Goal: Transaction & Acquisition: Purchase product/service

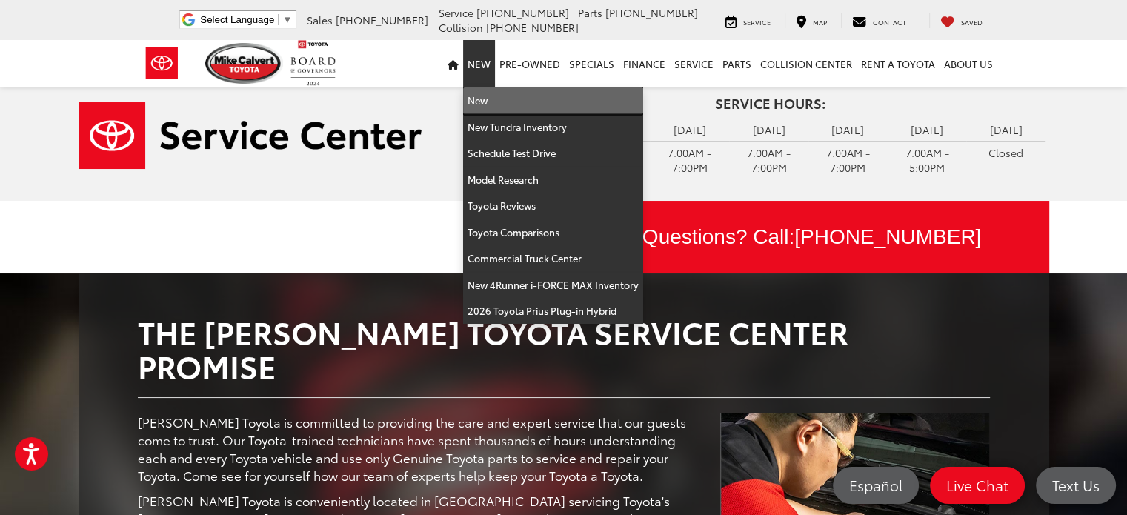
click at [482, 100] on link "New" at bounding box center [553, 100] width 180 height 27
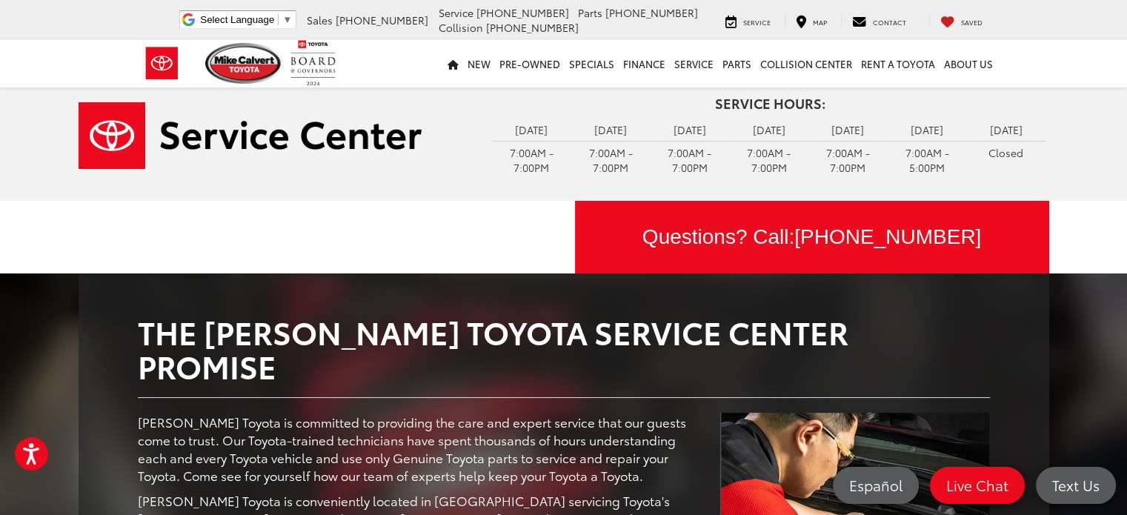
click at [482, 100] on div "Service Hours: Monday 7:00AM - 7:00PM Tuesday 7:00AM - 7:00PM Wednesday 7:00AM …" at bounding box center [770, 137] width 579 height 82
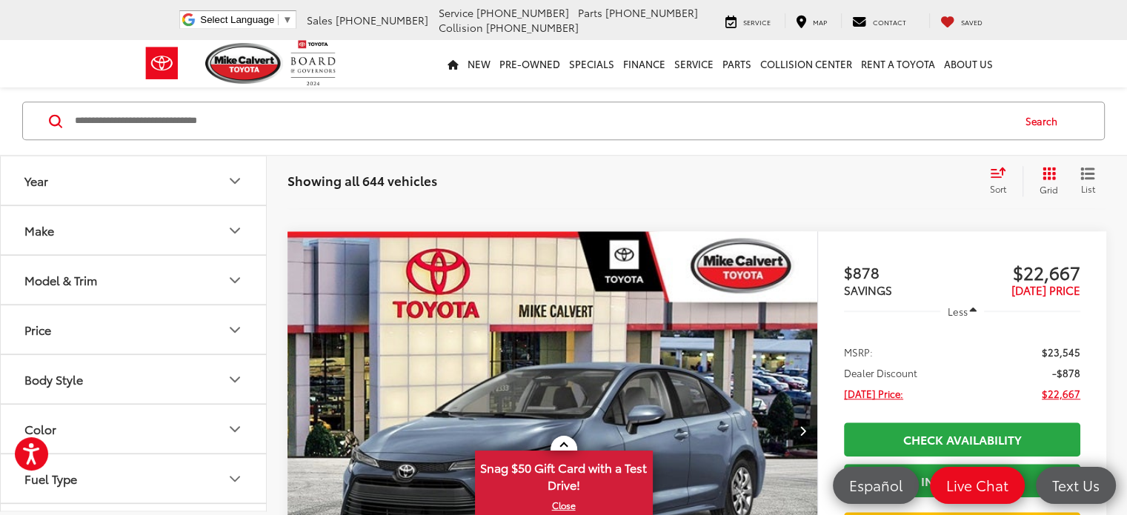
scroll to position [1408, 0]
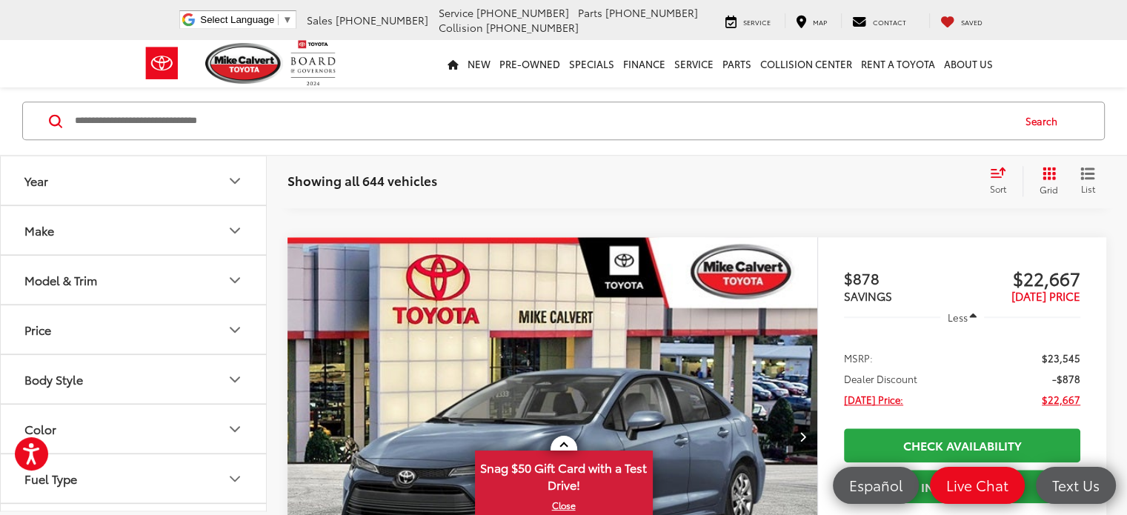
click at [116, 279] on button "Model & Trim" at bounding box center [134, 280] width 267 height 48
click at [214, 233] on button "Make" at bounding box center [134, 230] width 267 height 48
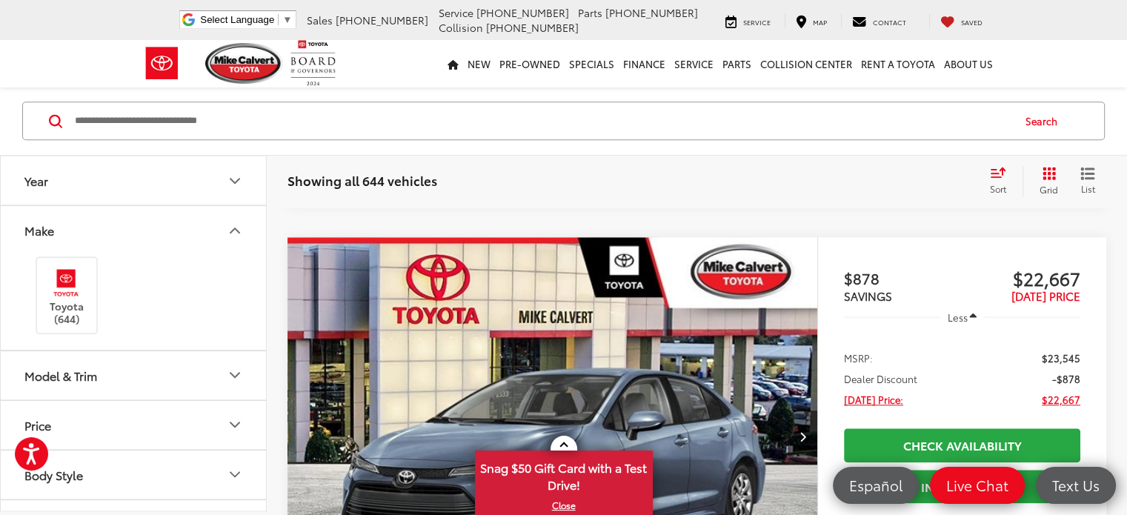
click at [215, 233] on button "Make" at bounding box center [134, 230] width 267 height 48
click at [176, 284] on button "Model & Trim" at bounding box center [134, 280] width 267 height 48
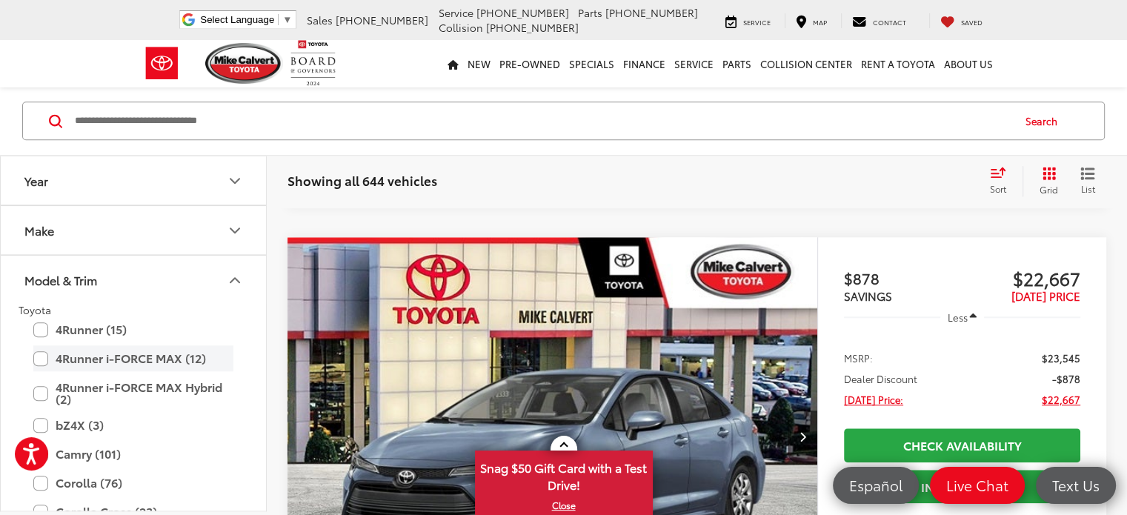
scroll to position [74, 0]
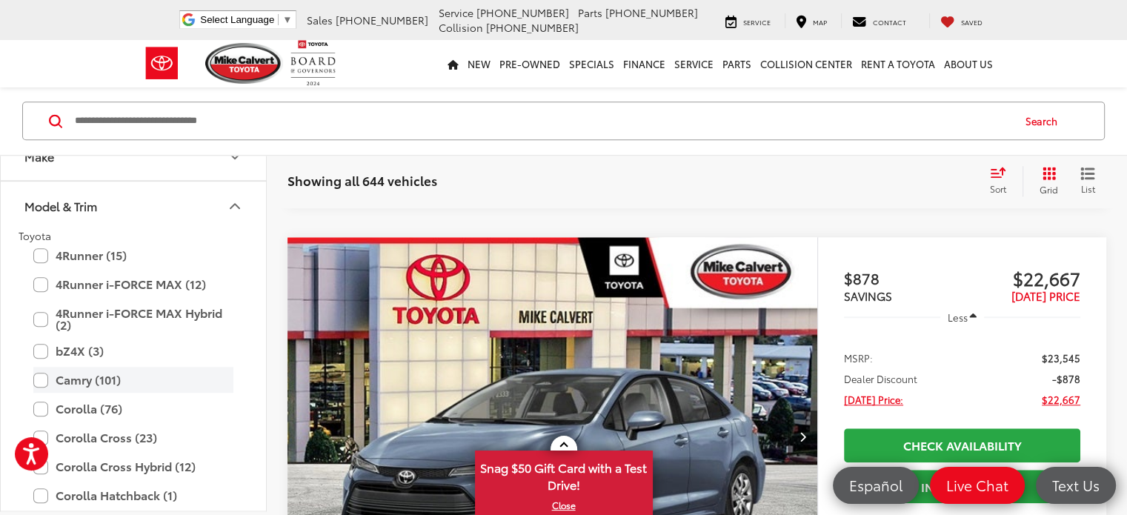
click at [41, 381] on label "Camry (101)" at bounding box center [133, 380] width 200 height 26
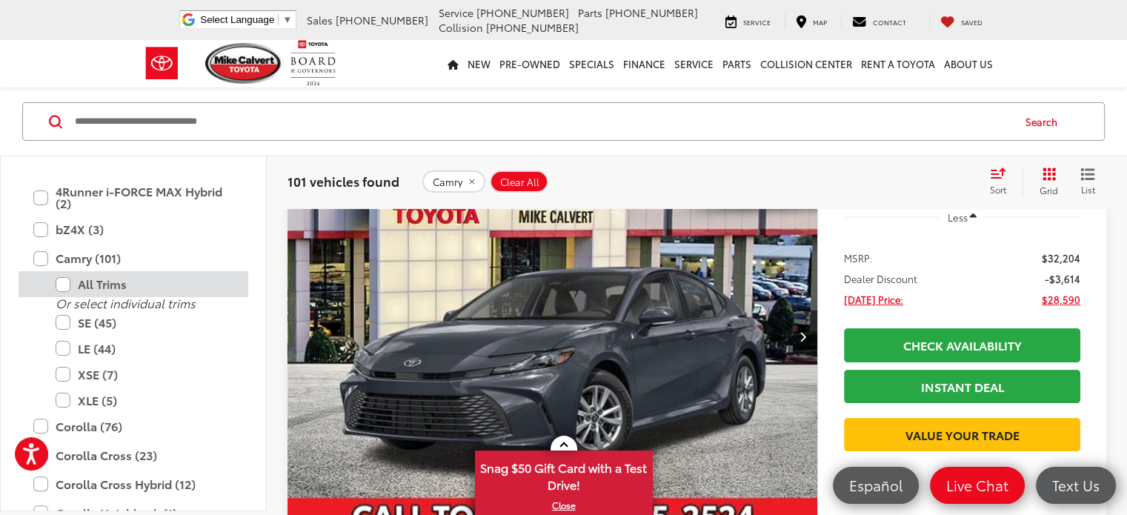
scroll to position [222, 0]
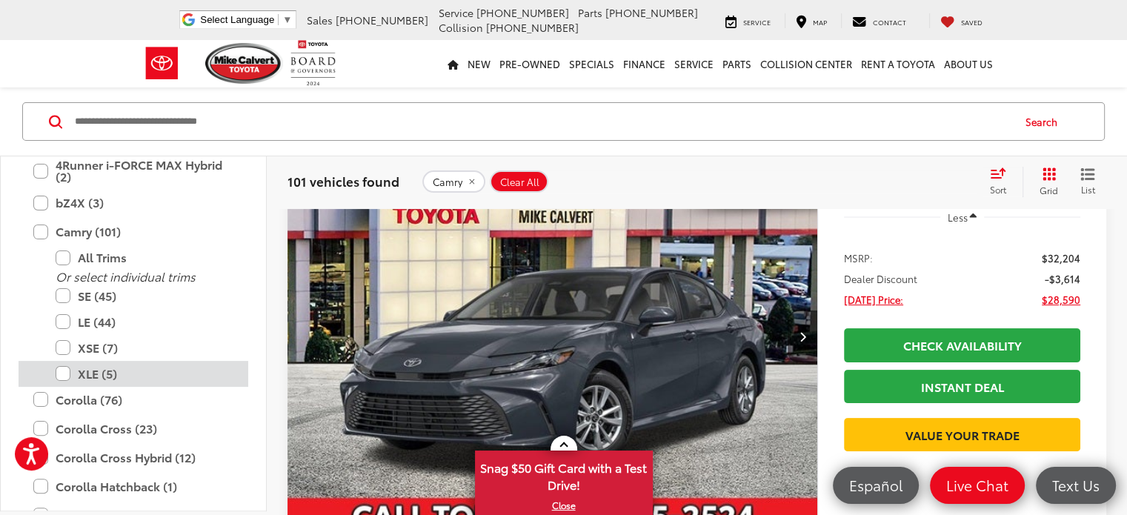
click at [67, 370] on label "XLE (5)" at bounding box center [145, 374] width 178 height 26
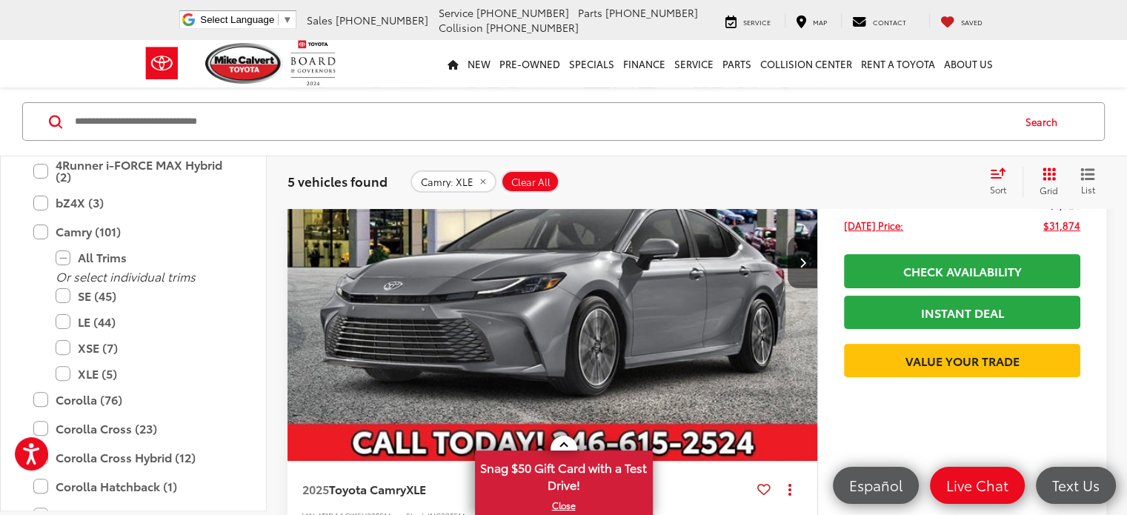
scroll to position [430, 0]
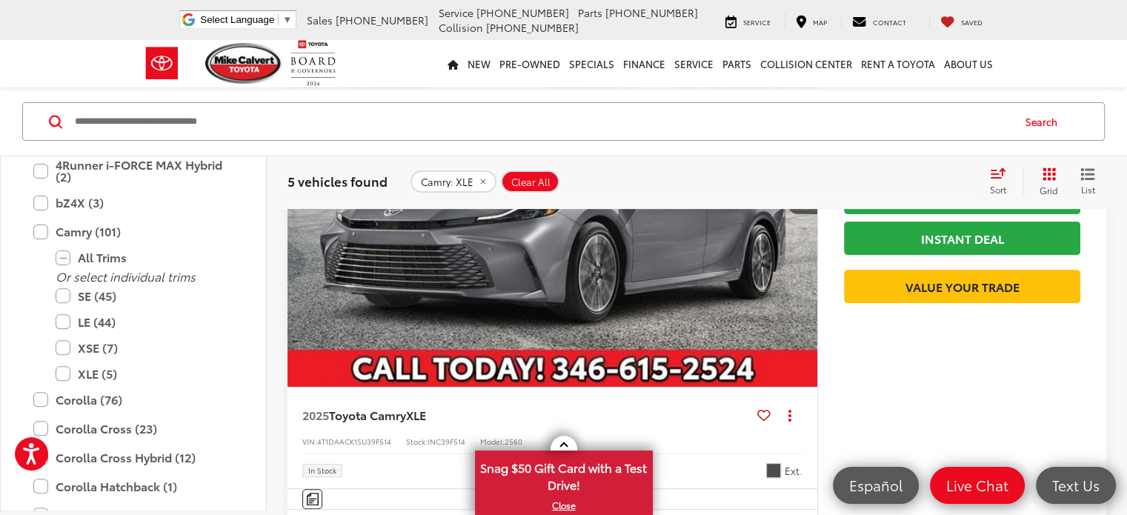
click at [321, 436] on span "4T1DAACK1SU39F514" at bounding box center [354, 441] width 74 height 11
click at [323, 436] on span "4T1DAACK1SU39F514" at bounding box center [354, 441] width 74 height 11
click at [391, 436] on span "4T1DAACK1SU39F514" at bounding box center [354, 441] width 74 height 11
drag, startPoint x: 393, startPoint y: 257, endPoint x: 347, endPoint y: 256, distance: 46.0
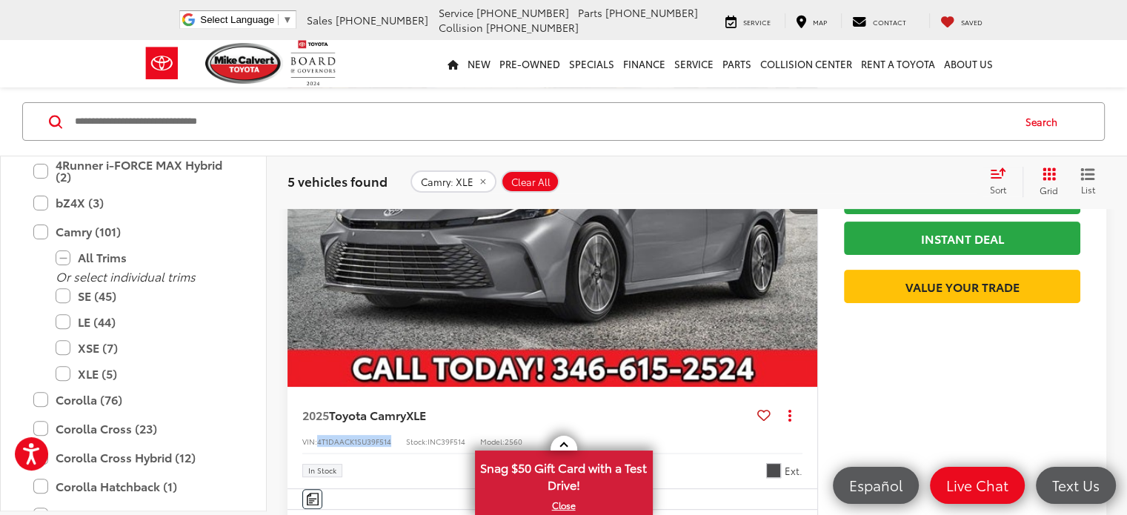
click at [347, 436] on span "4T1DAACK1SU39F514" at bounding box center [354, 441] width 74 height 11
copy span "4T1DAACK1SU39F514"
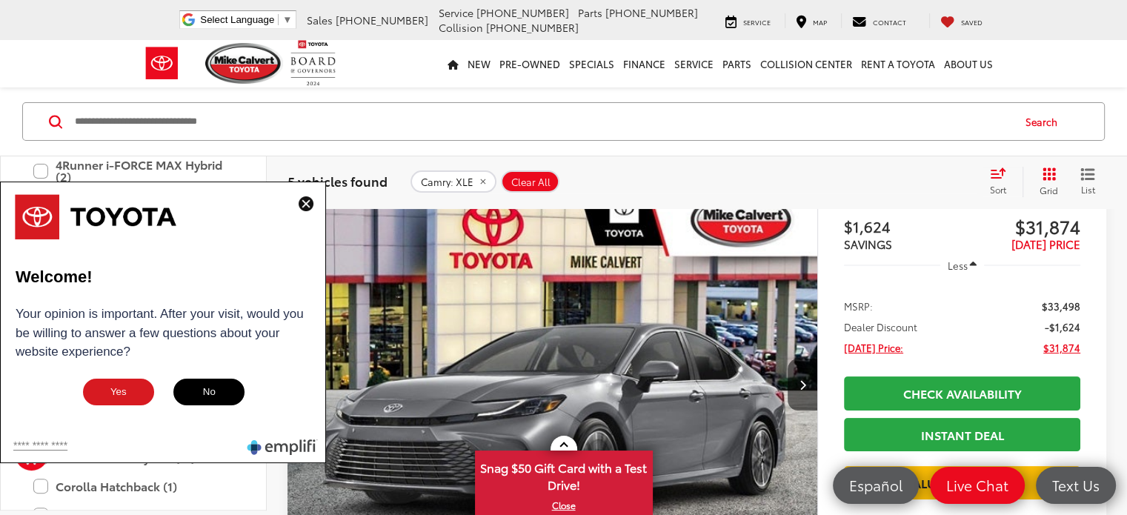
scroll to position [207, 0]
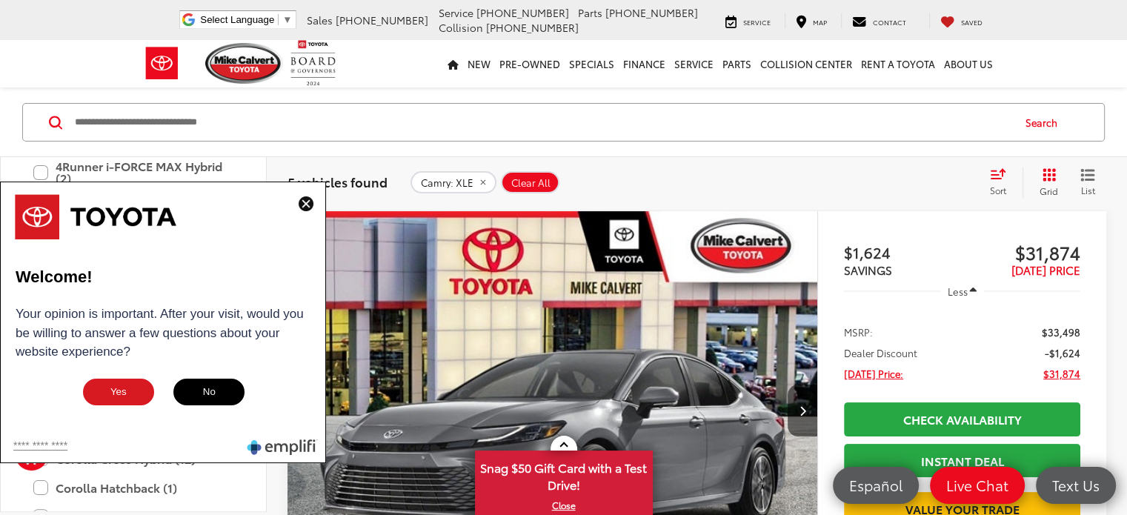
click at [213, 388] on button "No" at bounding box center [209, 392] width 74 height 30
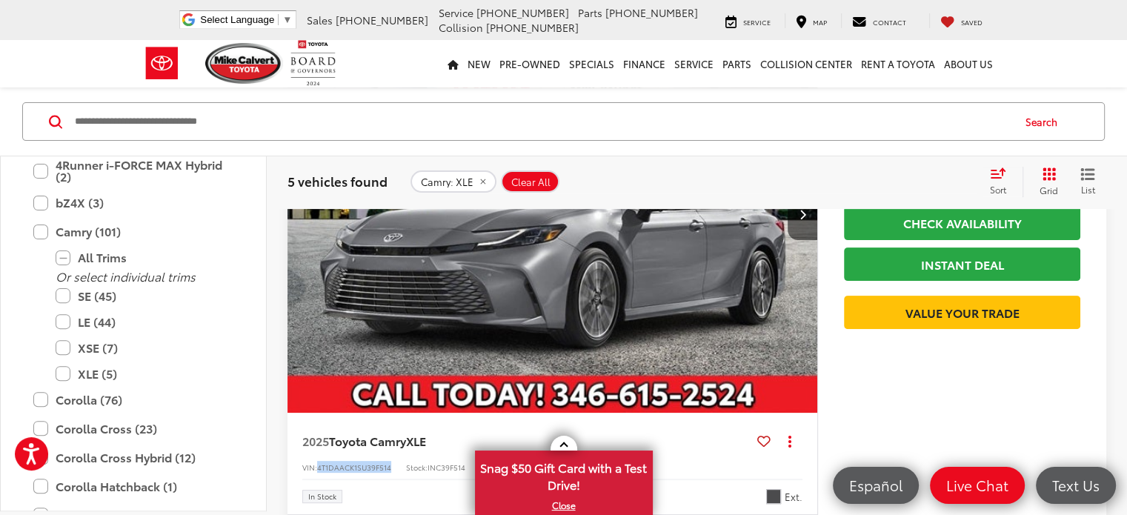
scroll to position [430, 0]
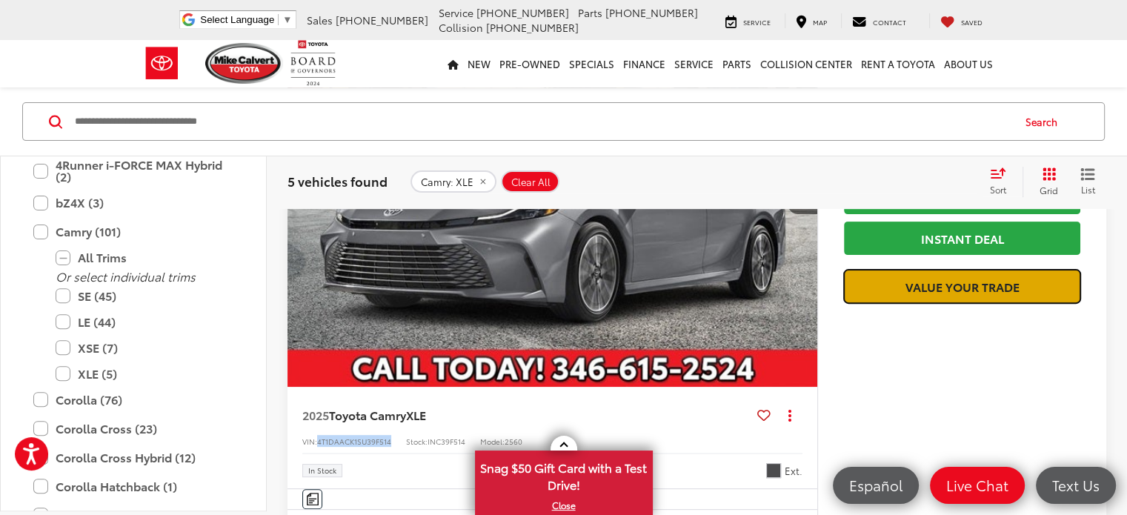
click at [957, 303] on link "Value Your Trade" at bounding box center [962, 286] width 236 height 33
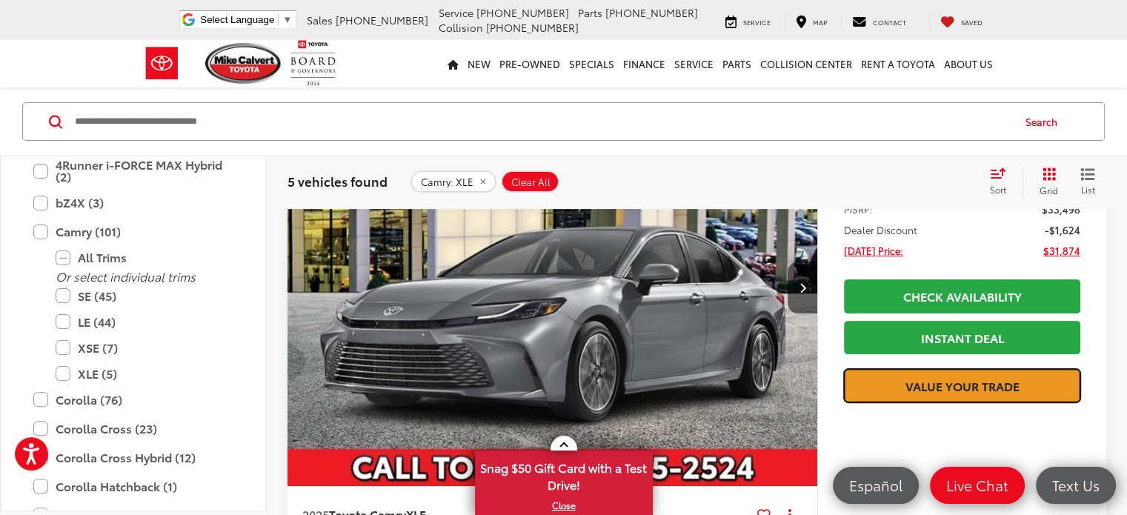
scroll to position [356, 0]
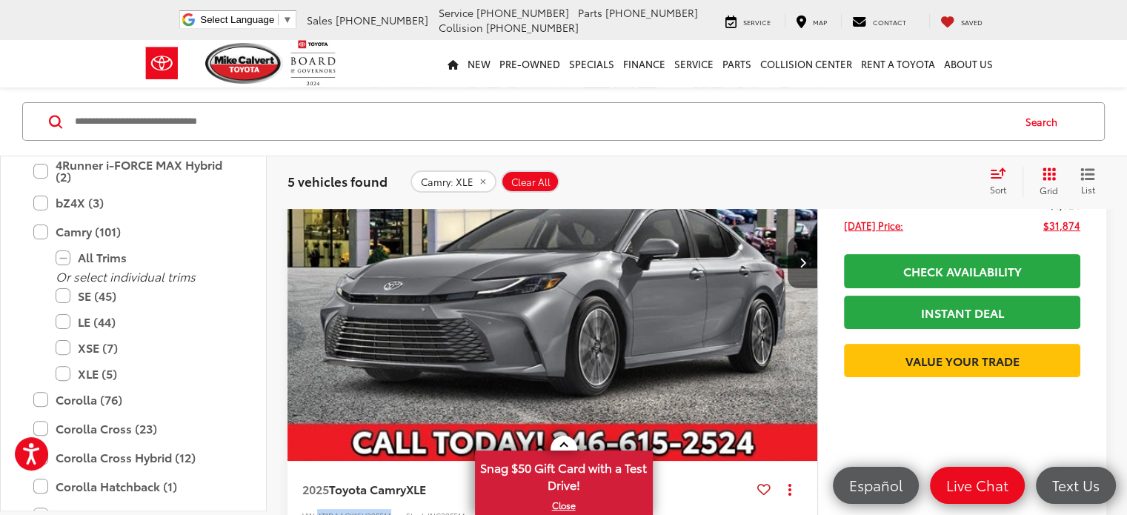
click at [414, 229] on img "2025 Toyota Camry XLE 0" at bounding box center [553, 262] width 532 height 399
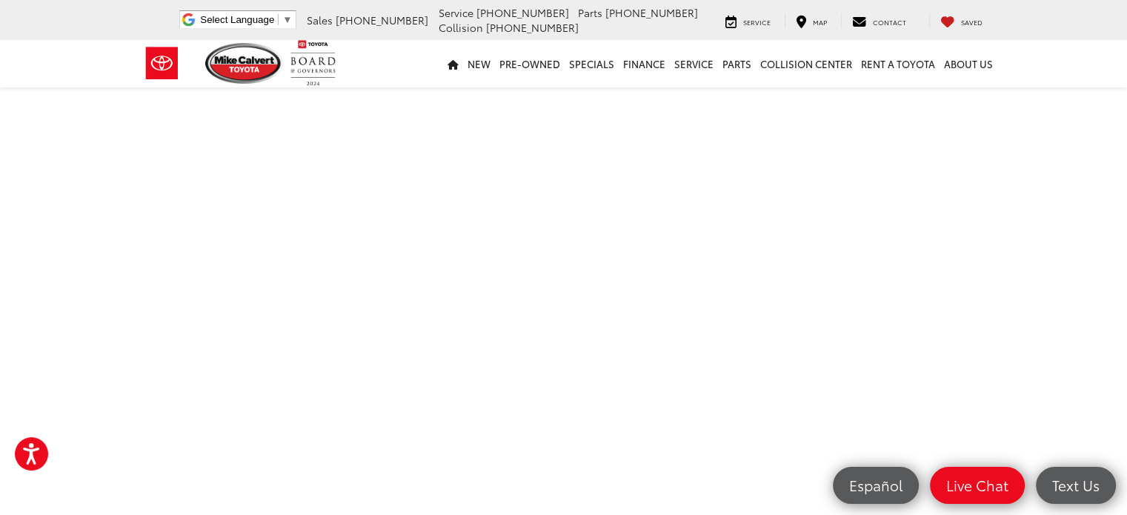
scroll to position [461, 0]
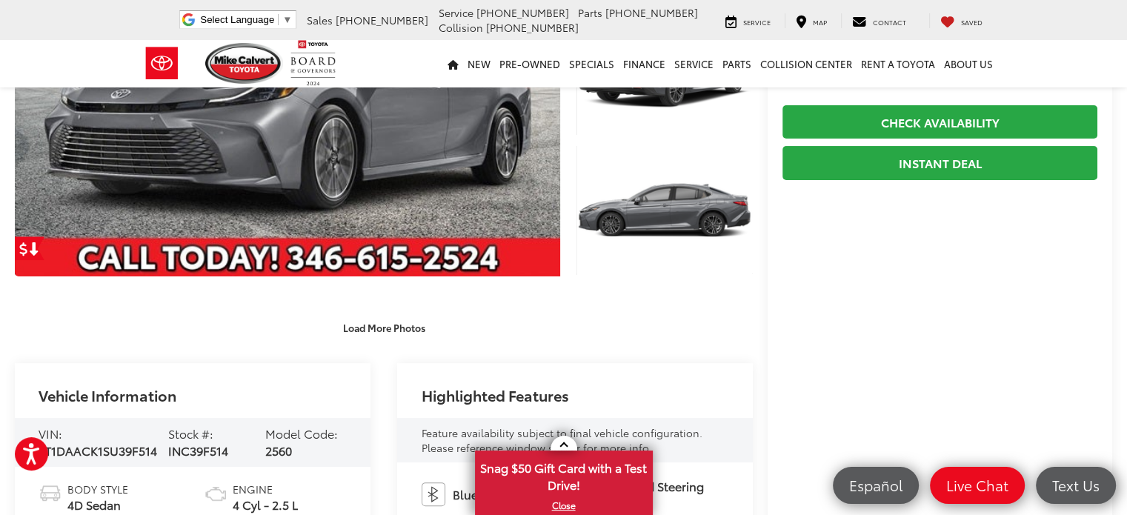
scroll to position [296, 0]
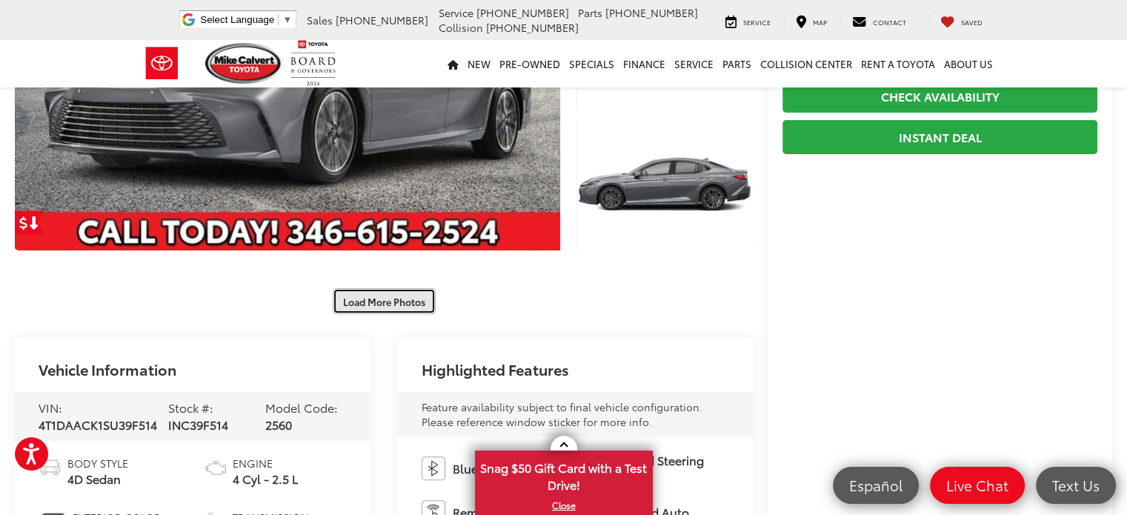
click at [392, 296] on button "Load More Photos" at bounding box center [384, 301] width 103 height 26
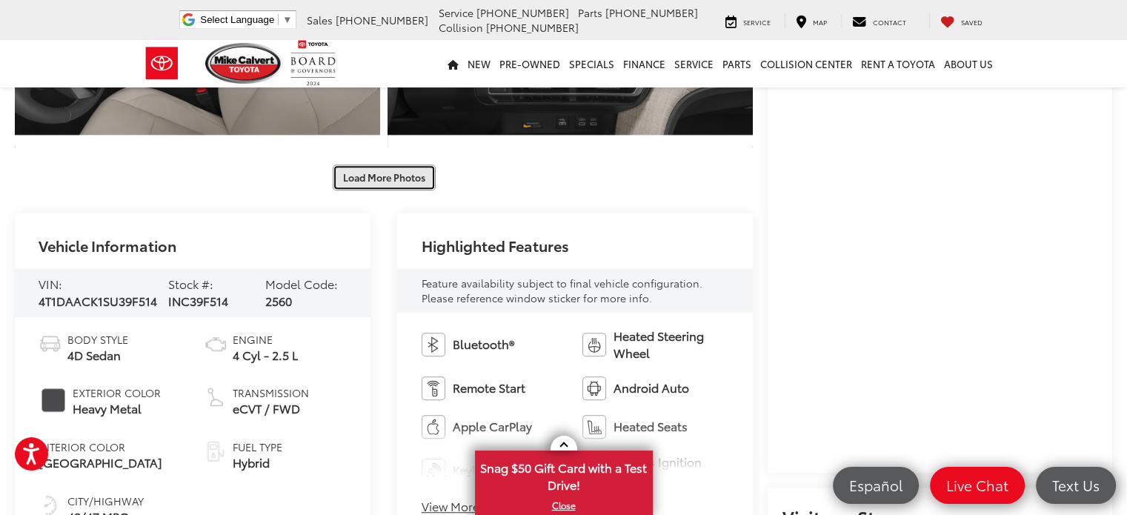
scroll to position [889, 0]
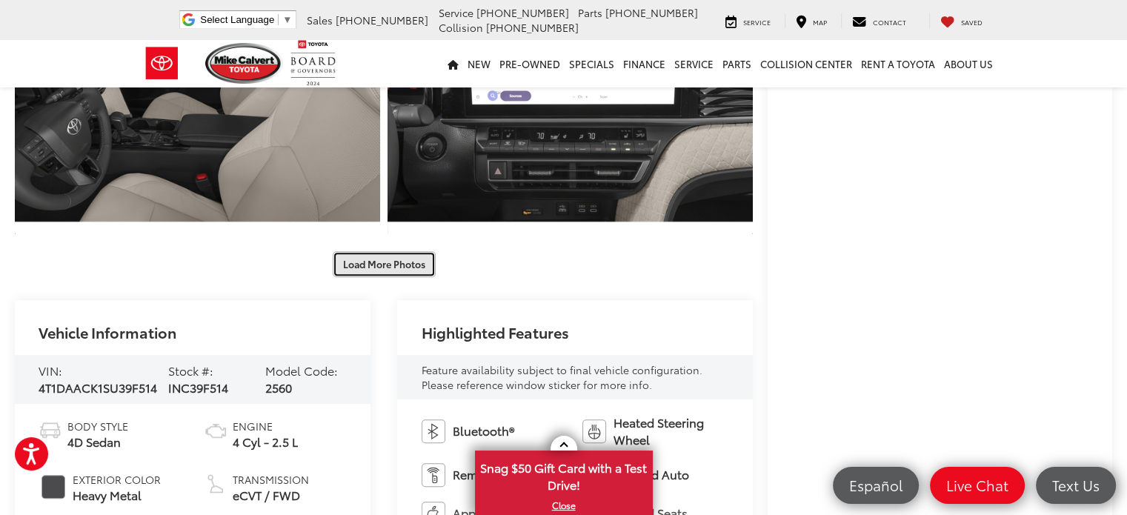
click at [377, 262] on button "Load More Photos" at bounding box center [384, 264] width 103 height 26
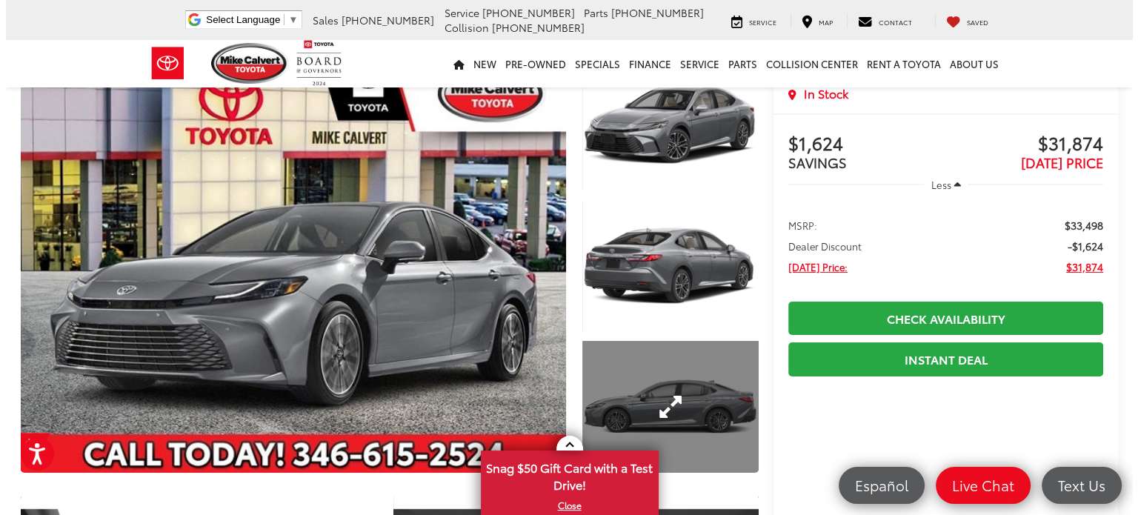
scroll to position [74, 0]
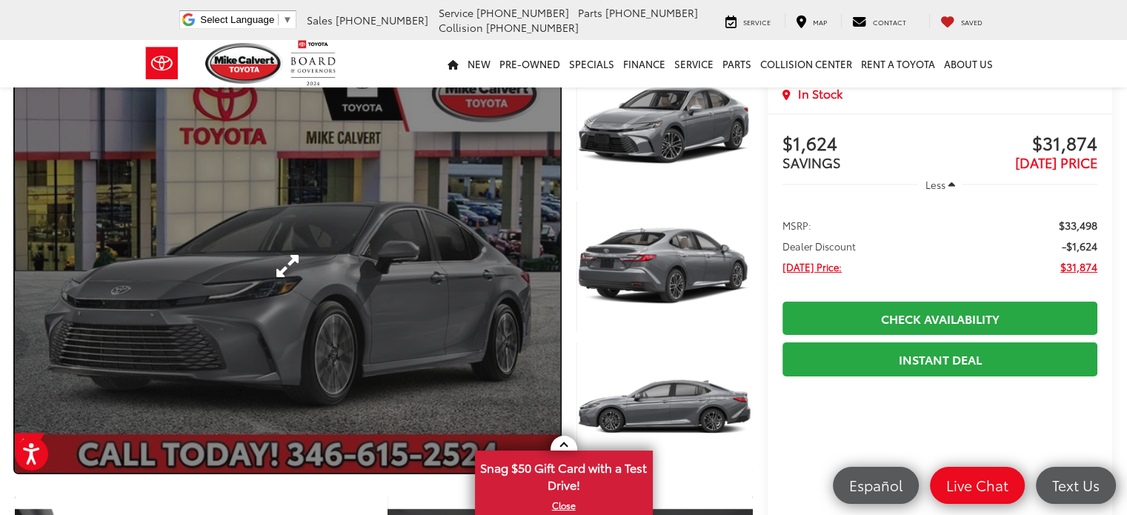
click at [393, 224] on link "Expand Photo 0" at bounding box center [287, 265] width 545 height 413
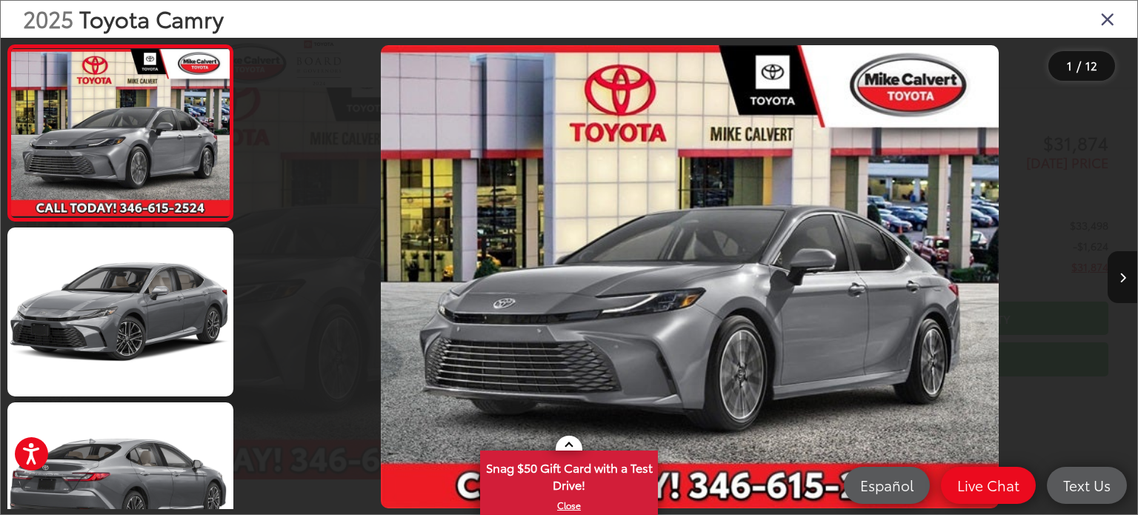
click at [652, 308] on img "2025 Toyota Camry XLE 0" at bounding box center [690, 277] width 618 height 464
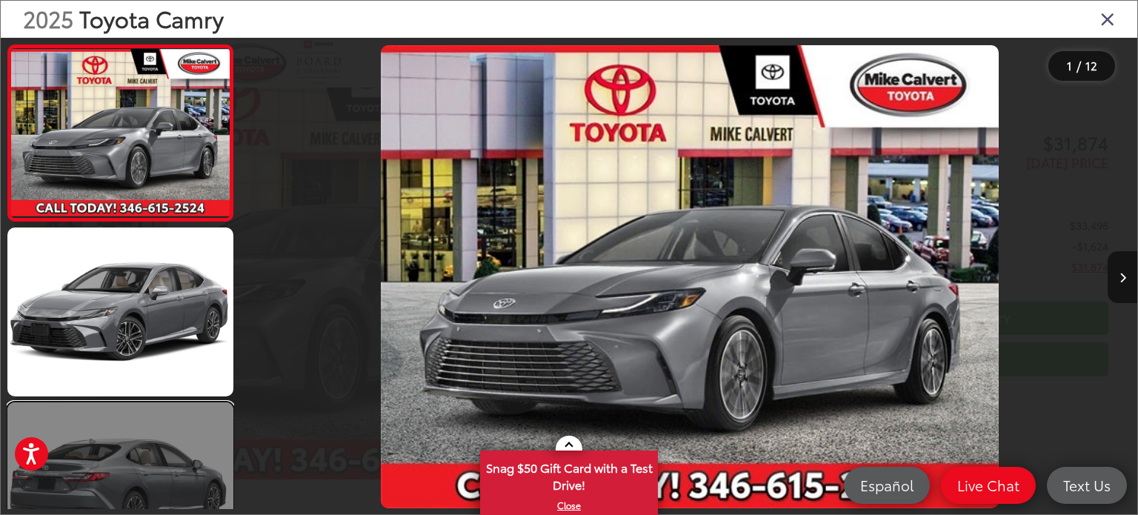
click at [113, 440] on link at bounding box center [120, 487] width 226 height 170
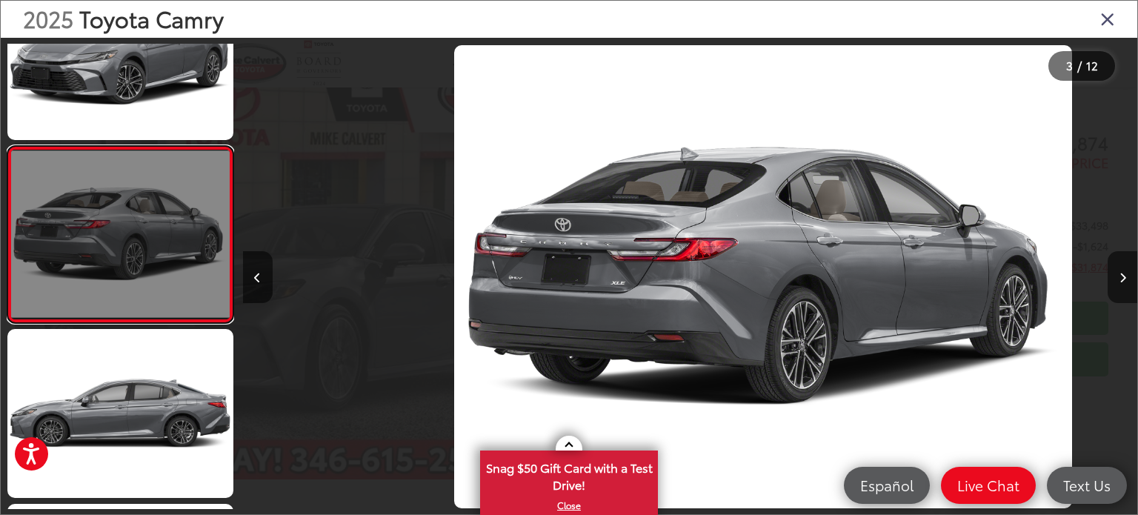
scroll to position [0, 1789]
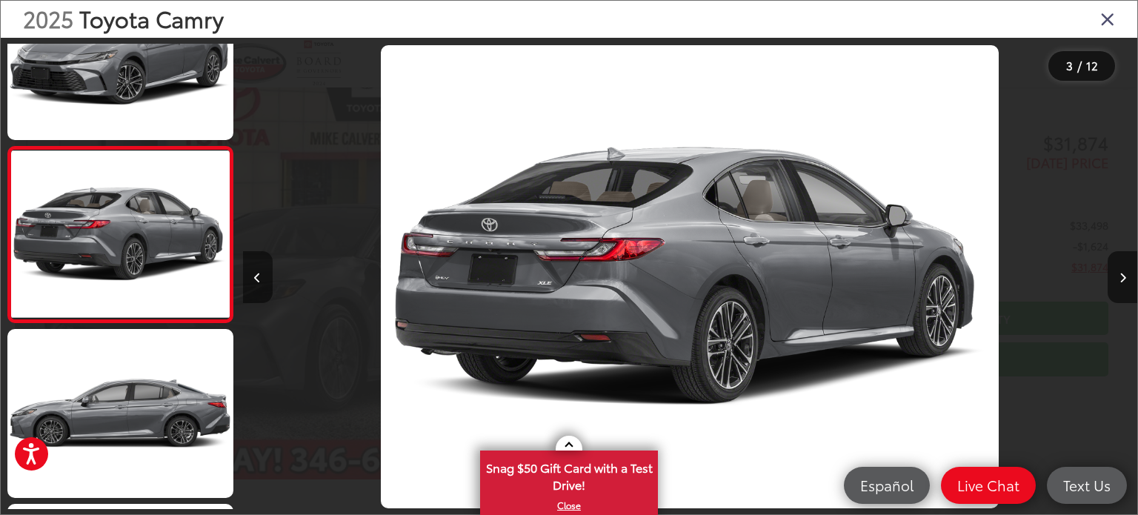
click at [253, 271] on button "Previous image" at bounding box center [258, 277] width 30 height 52
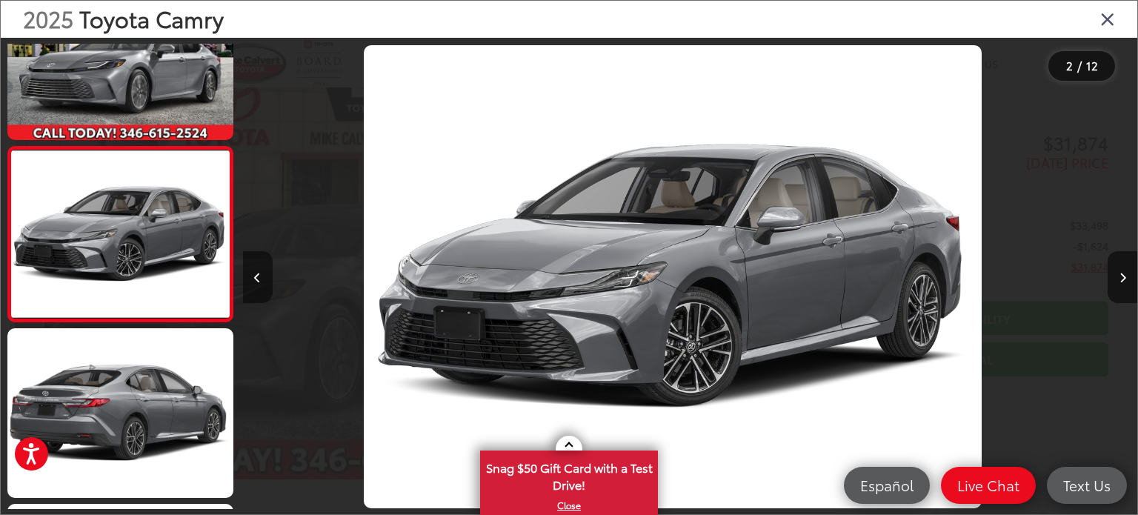
scroll to position [0, 894]
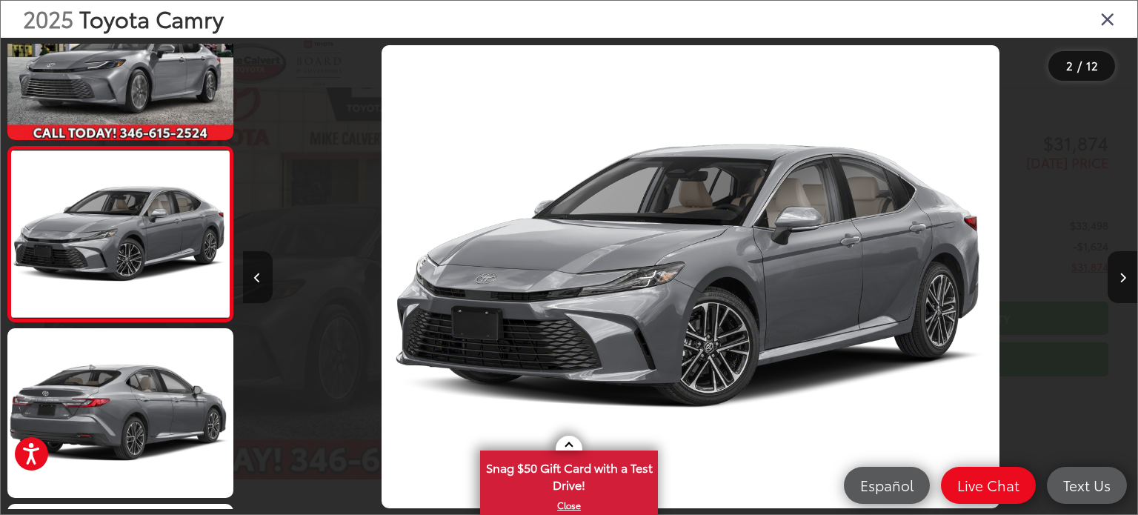
click at [259, 276] on icon "Previous image" at bounding box center [257, 278] width 7 height 10
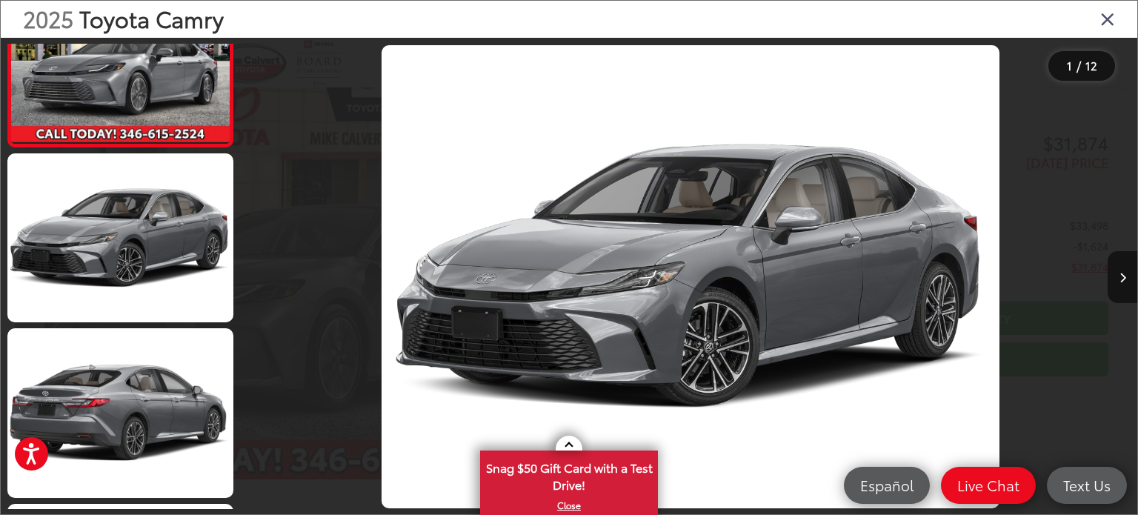
click at [259, 276] on div at bounding box center [355, 277] width 224 height 478
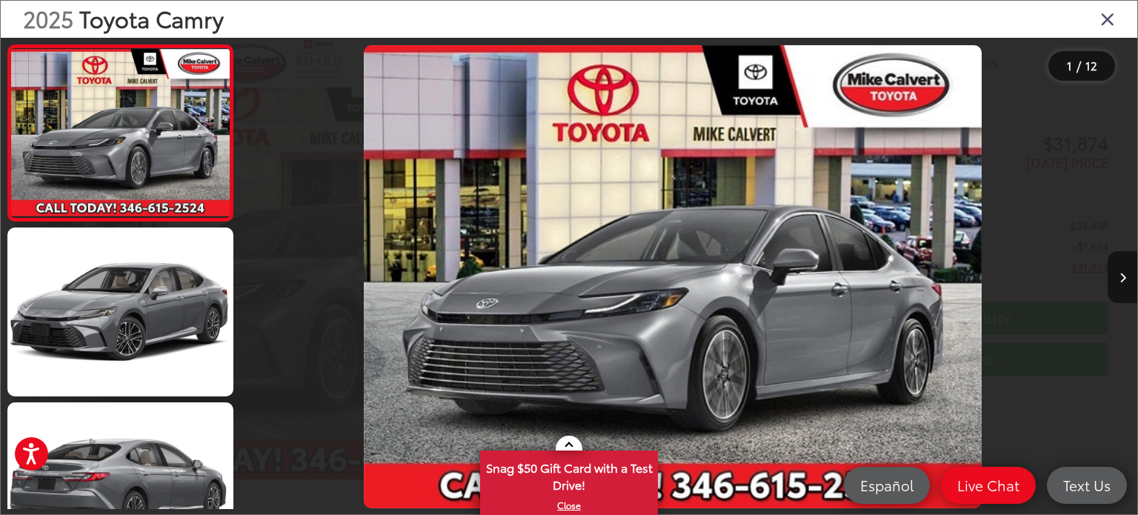
scroll to position [0, 0]
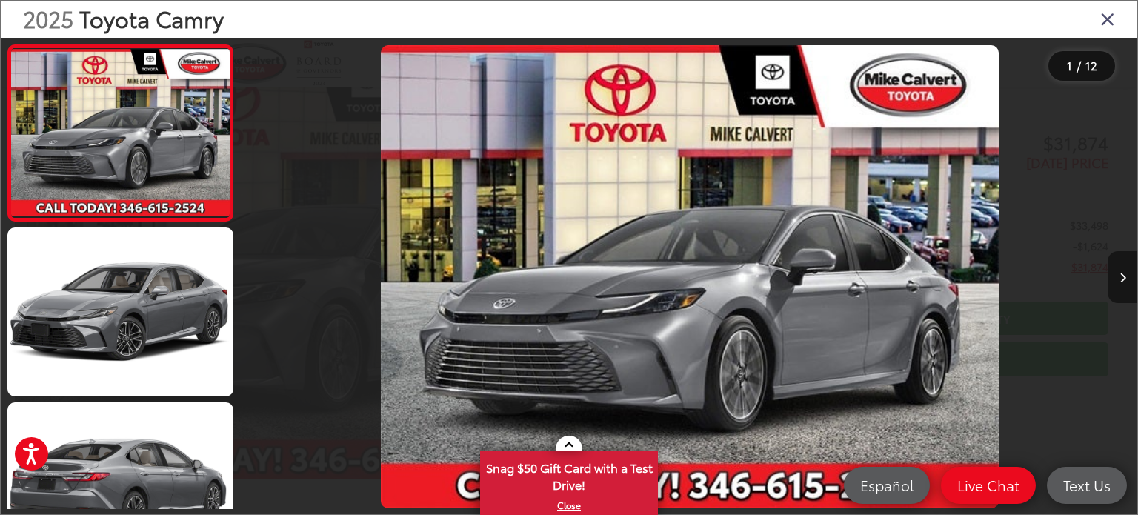
click at [1126, 274] on icon "Next image" at bounding box center [1123, 278] width 7 height 10
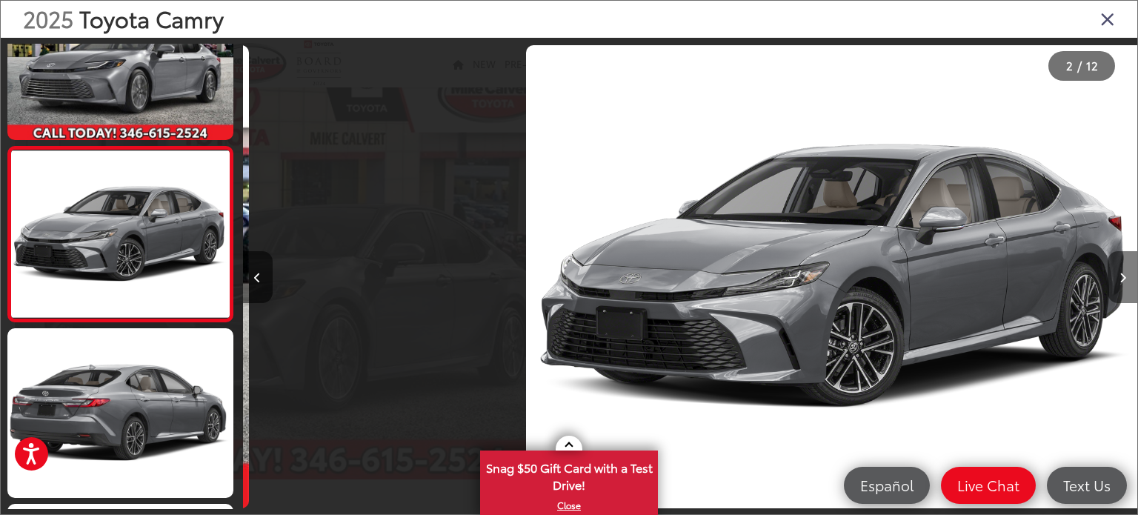
scroll to position [0, 894]
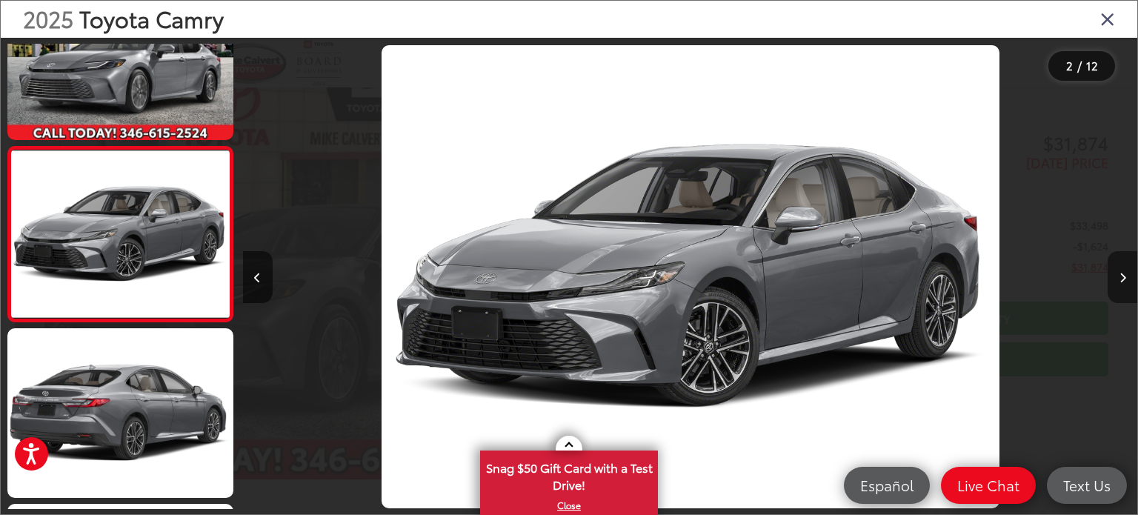
click at [1124, 274] on icon "Next image" at bounding box center [1123, 278] width 7 height 10
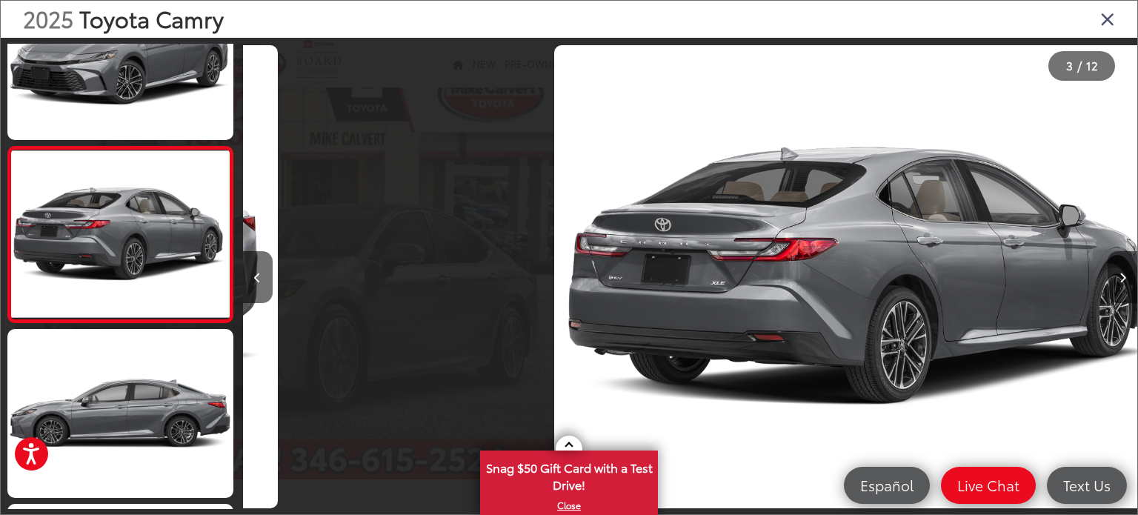
scroll to position [0, 1789]
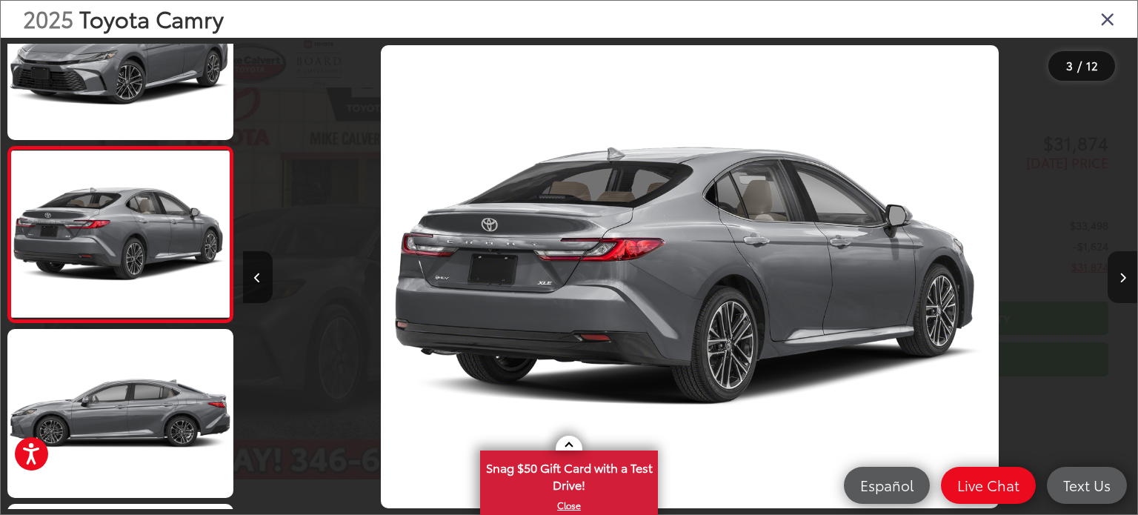
click at [1123, 276] on icon "Next image" at bounding box center [1123, 278] width 7 height 10
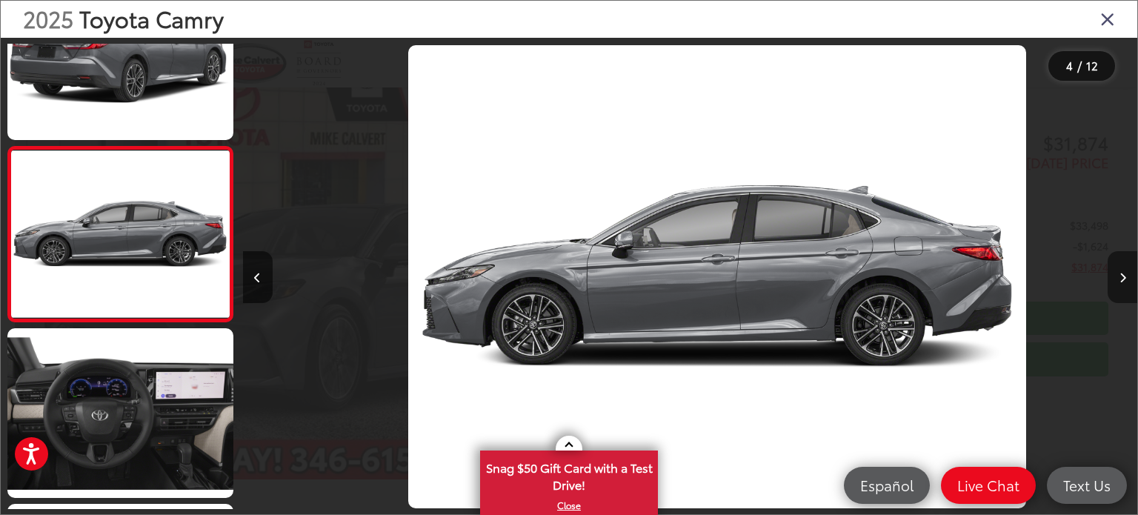
scroll to position [0, 2684]
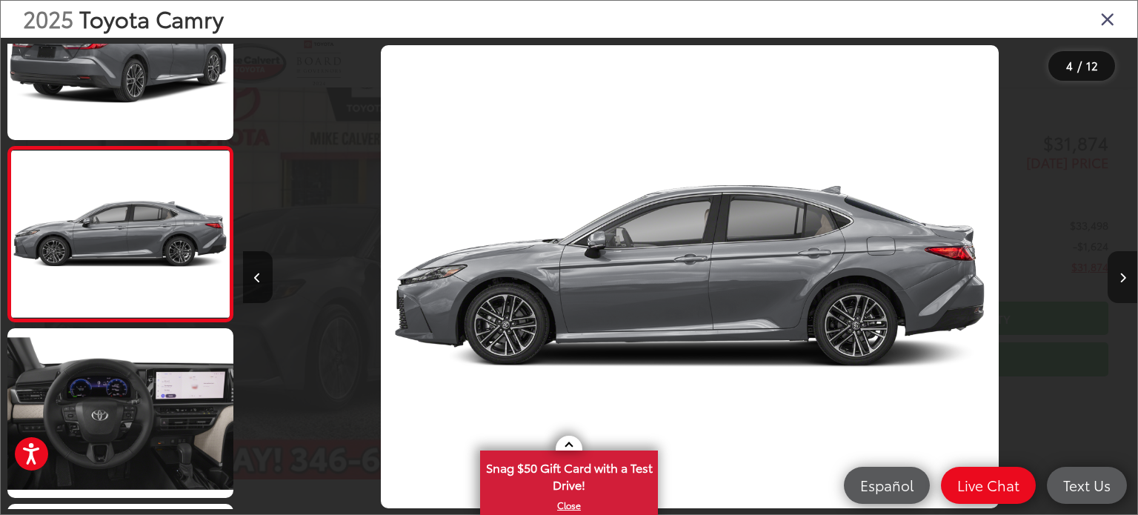
click at [1123, 276] on icon "Next image" at bounding box center [1123, 278] width 7 height 10
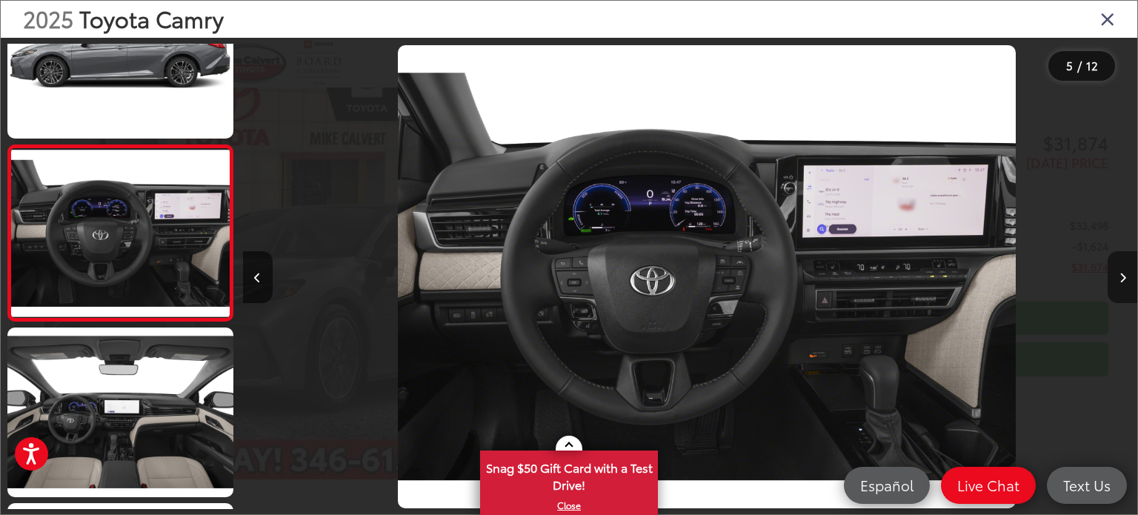
scroll to position [0, 0]
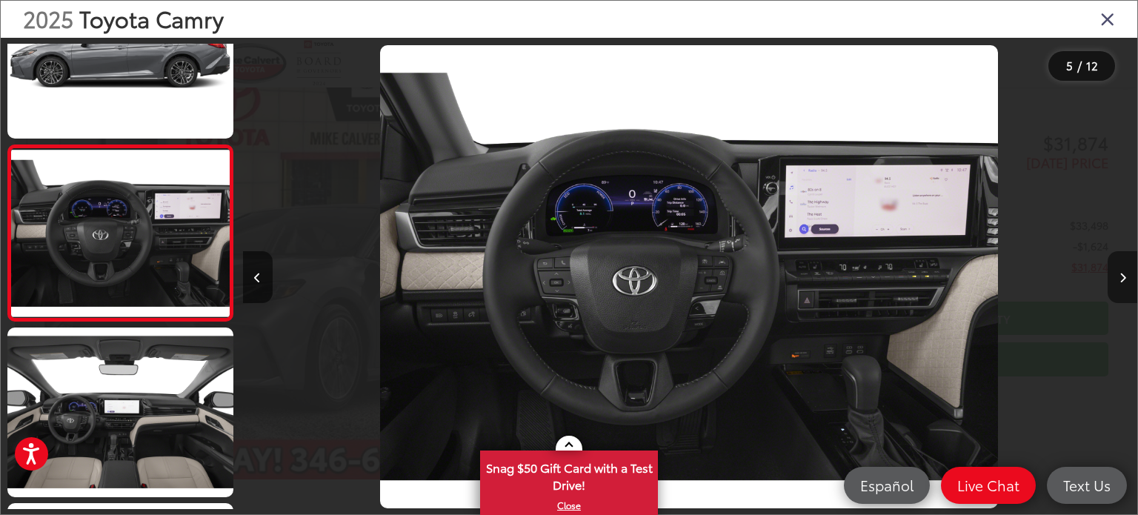
click at [1123, 276] on icon "Next image" at bounding box center [1123, 278] width 7 height 10
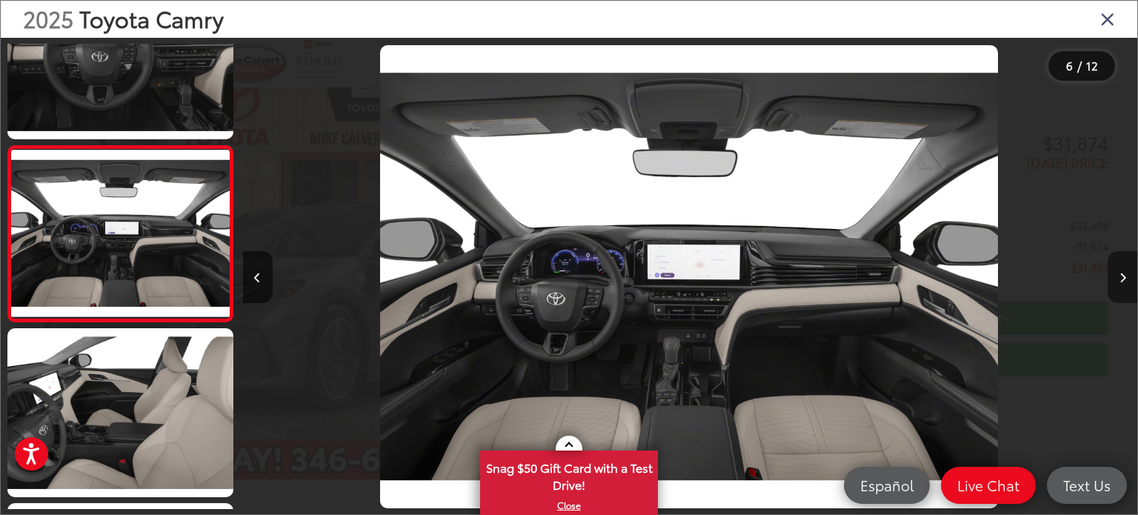
click at [1123, 276] on icon "Next image" at bounding box center [1123, 278] width 7 height 10
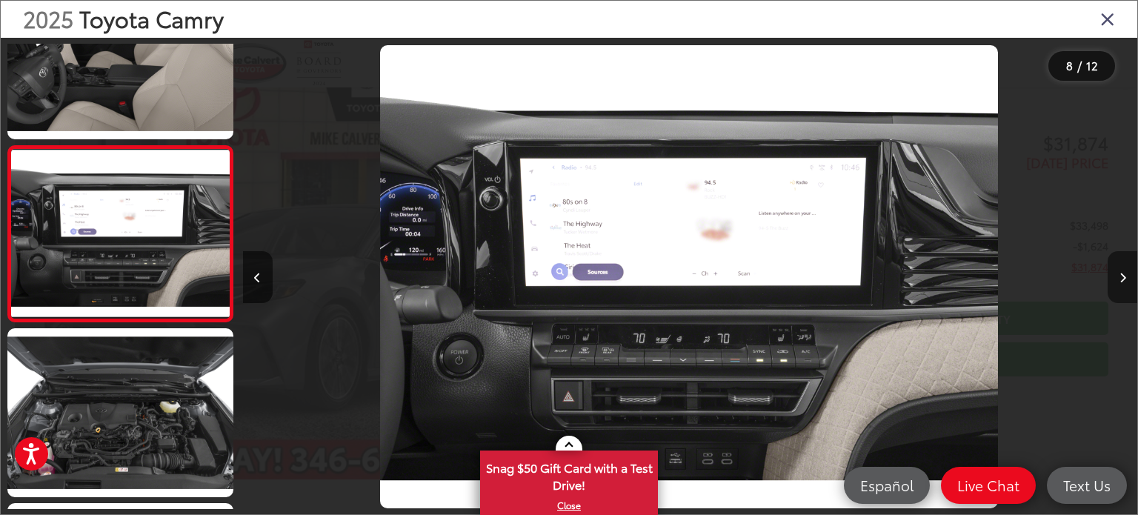
click at [1123, 276] on icon "Next image" at bounding box center [1123, 278] width 7 height 10
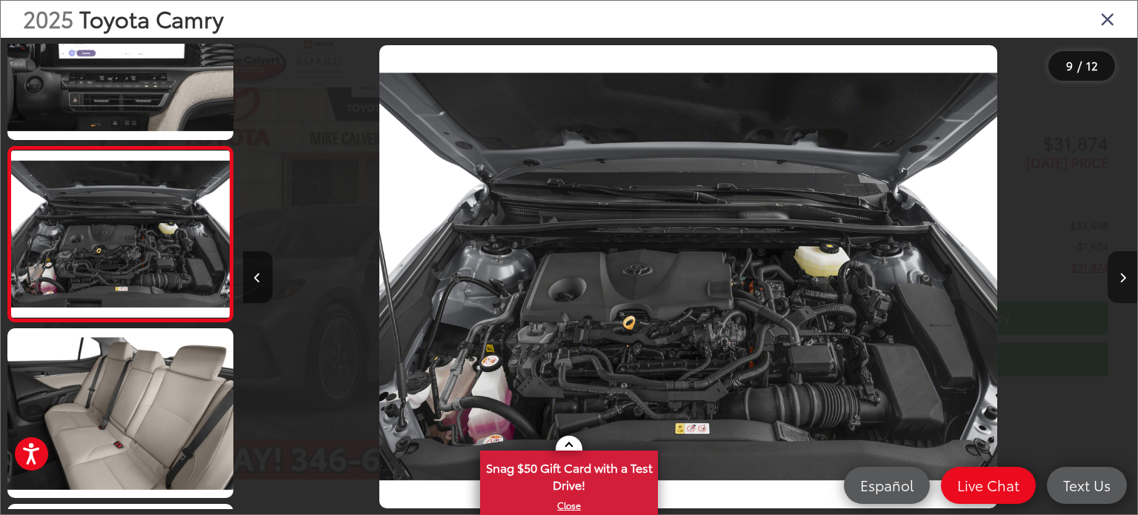
click at [1123, 276] on icon "Next image" at bounding box center [1123, 278] width 7 height 10
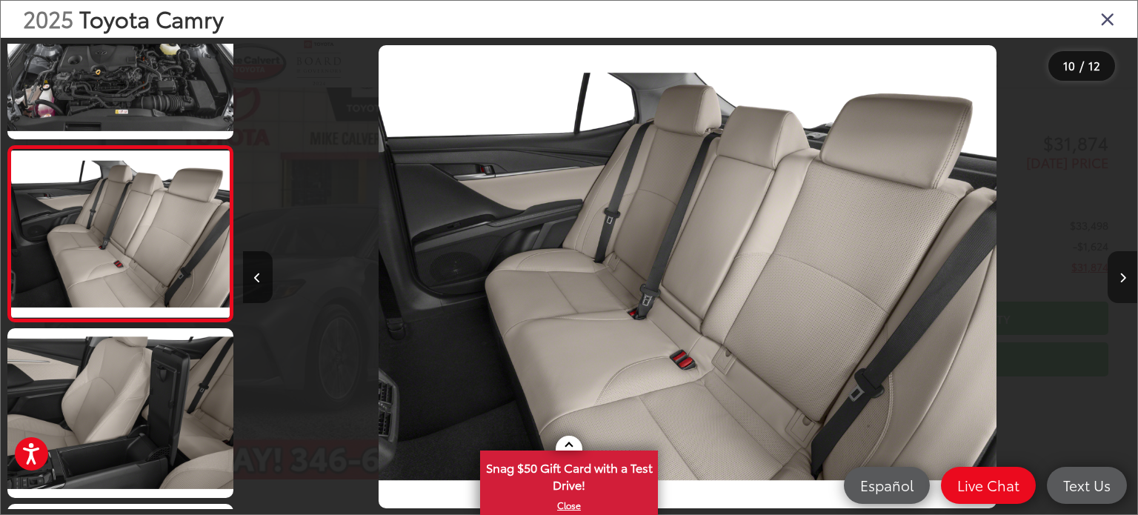
click at [1123, 276] on icon "Next image" at bounding box center [1123, 278] width 7 height 10
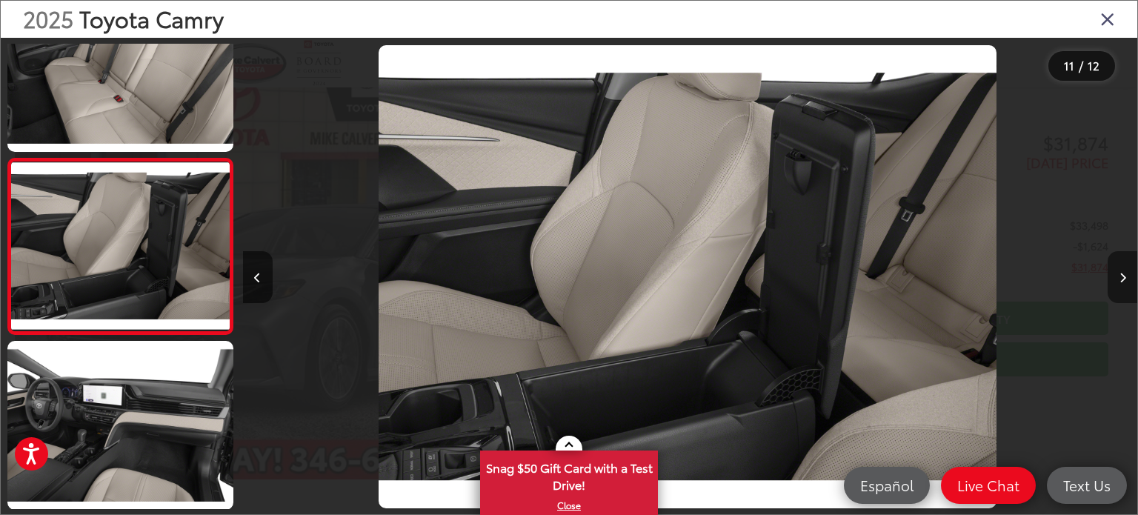
click at [1123, 276] on icon "Next image" at bounding box center [1123, 278] width 7 height 10
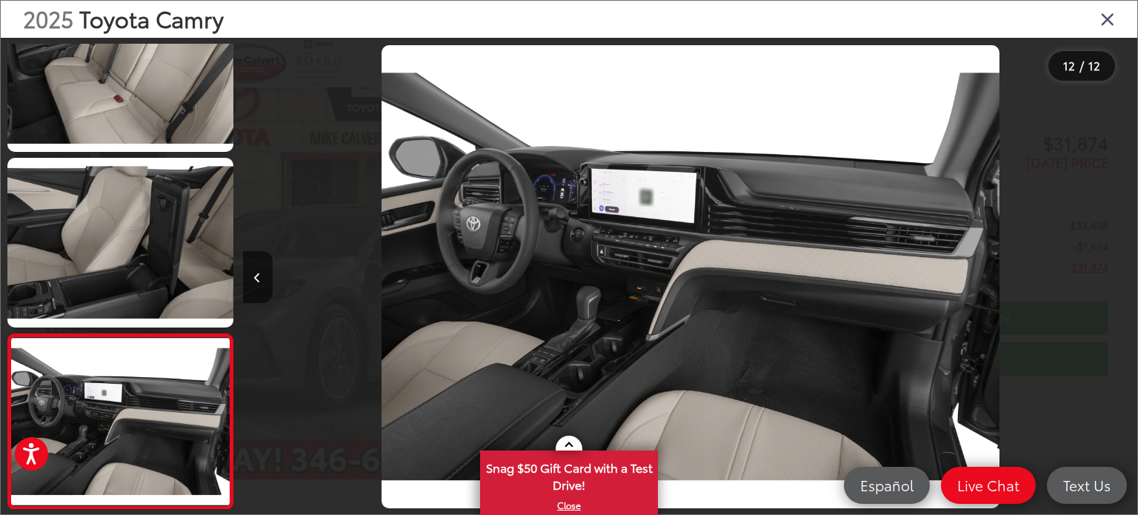
click at [1123, 276] on div at bounding box center [1026, 277] width 224 height 478
click at [1106, 20] on icon "Close gallery" at bounding box center [1107, 18] width 15 height 19
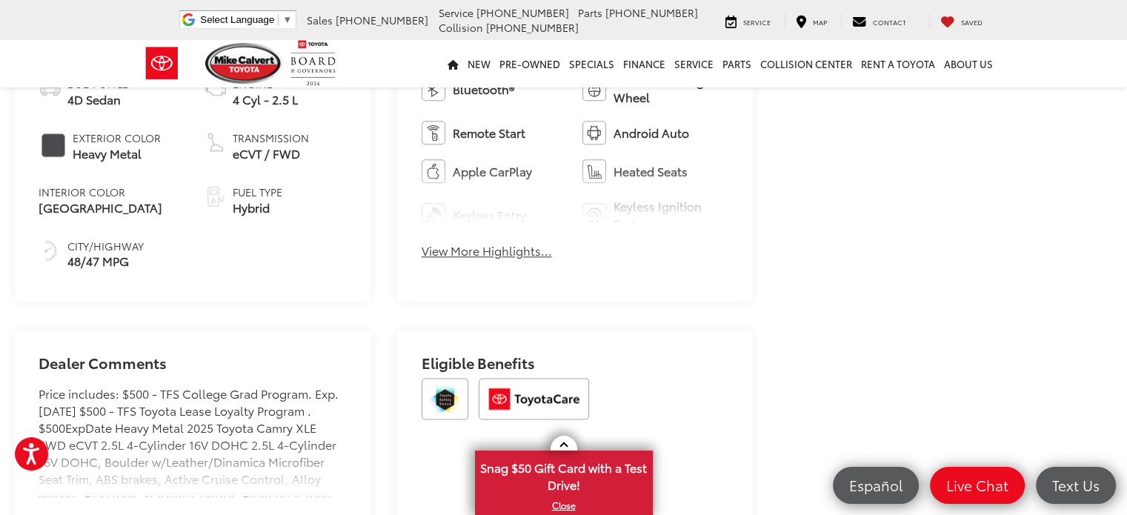
scroll to position [1778, 0]
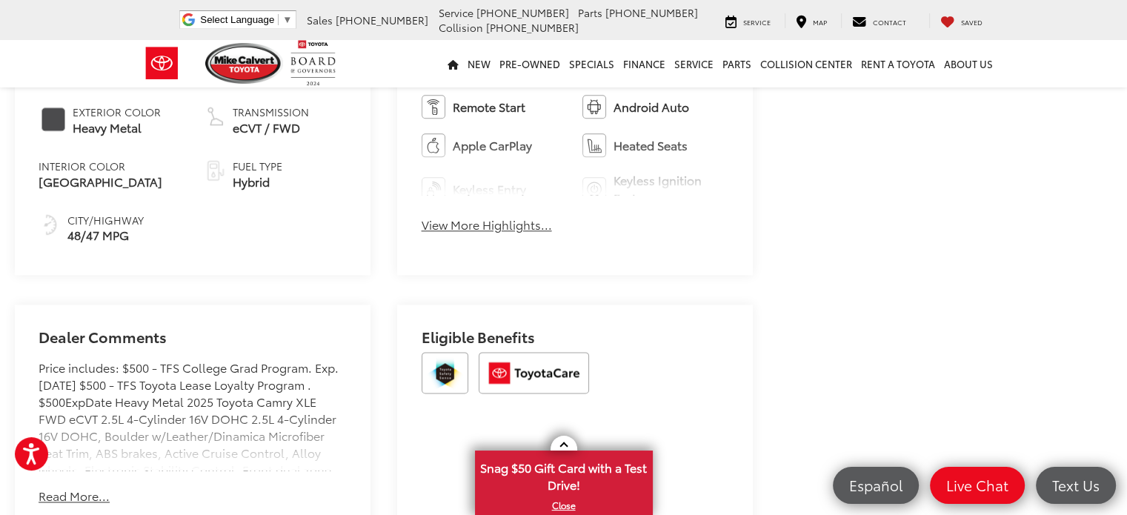
click at [497, 223] on button "View More Highlights..." at bounding box center [487, 224] width 130 height 17
click at [0, 0] on span "Automatic High Beams" at bounding box center [0, 0] width 0 height 0
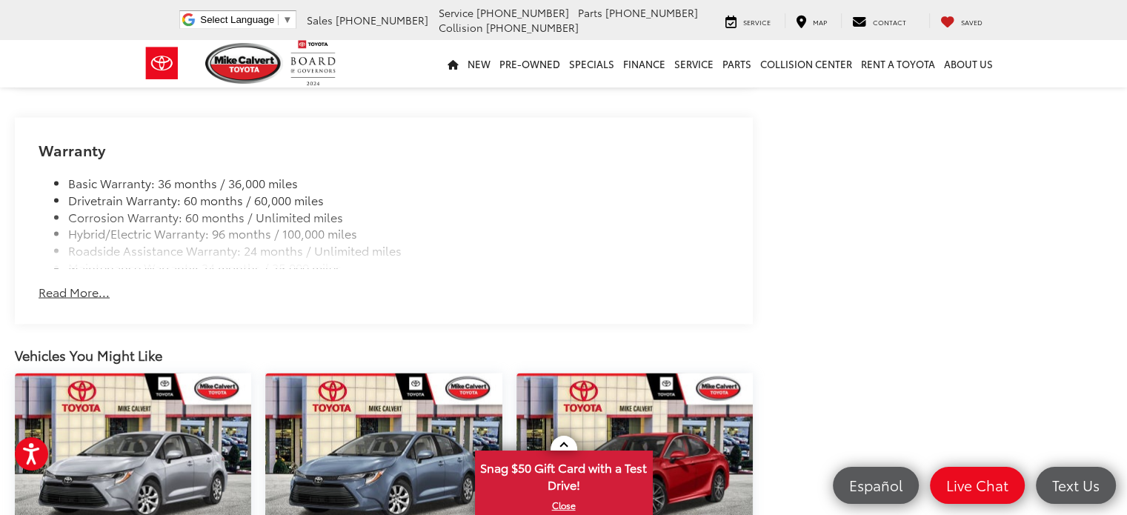
scroll to position [2668, 0]
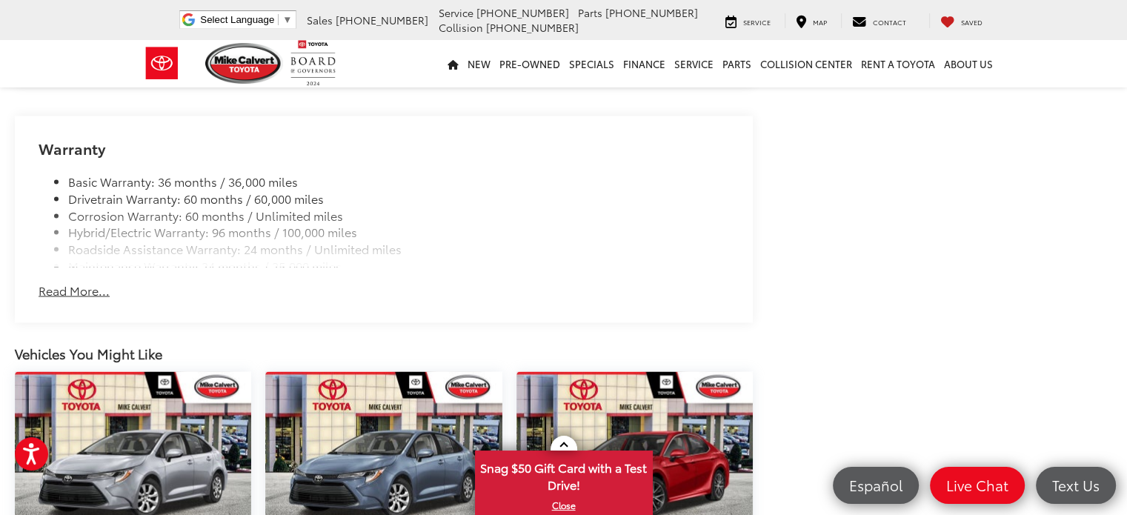
click at [64, 291] on button "Read More..." at bounding box center [74, 290] width 71 height 17
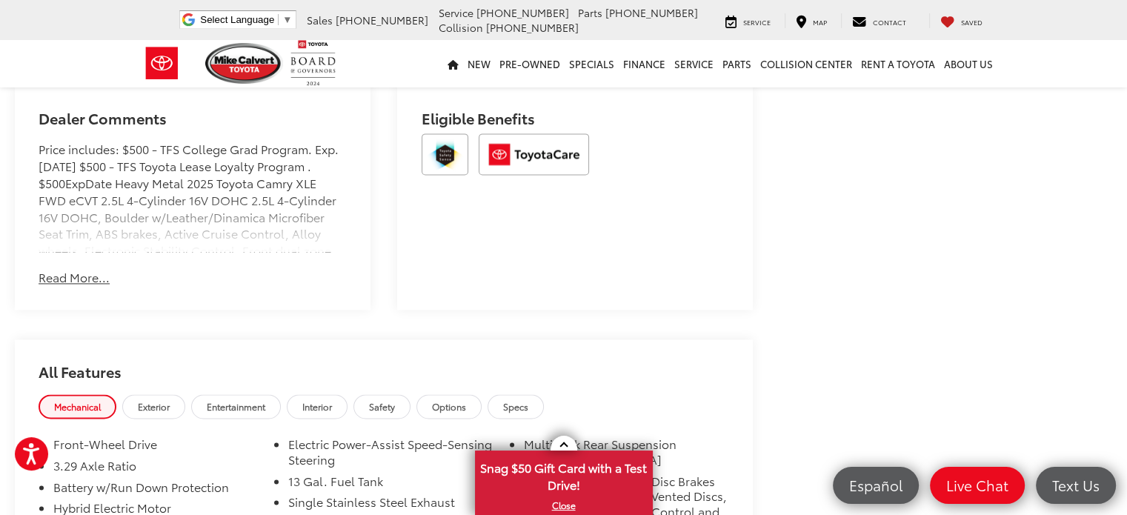
scroll to position [2140, 0]
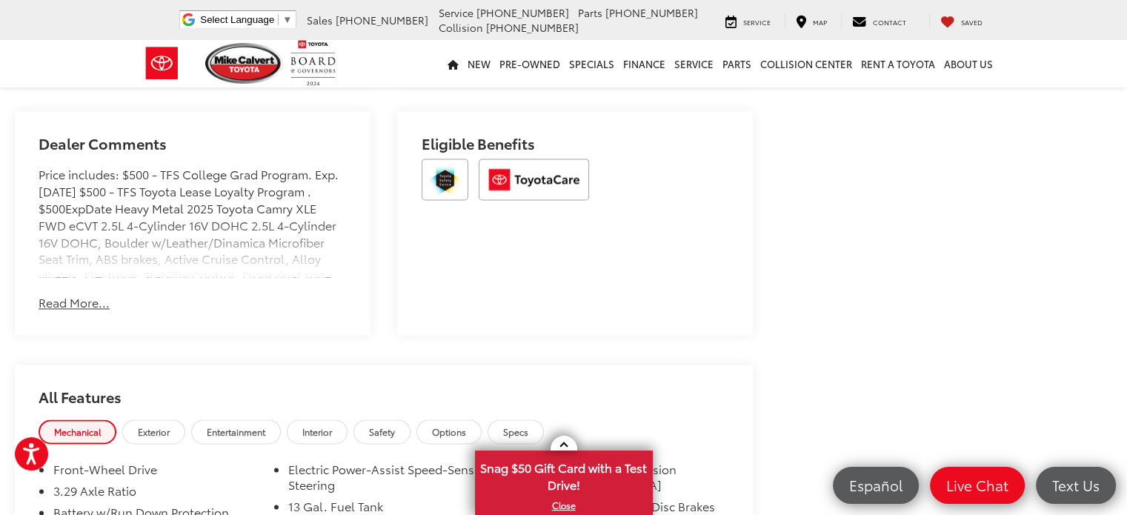
click at [68, 301] on button "Read More..." at bounding box center [74, 302] width 71 height 17
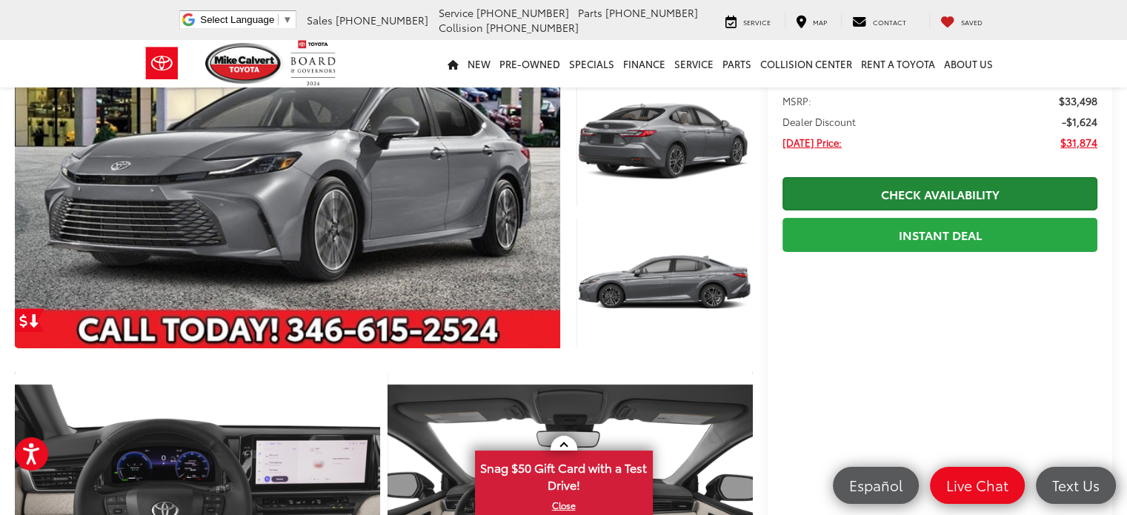
scroll to position [0, 0]
